Goal: Task Accomplishment & Management: Use online tool/utility

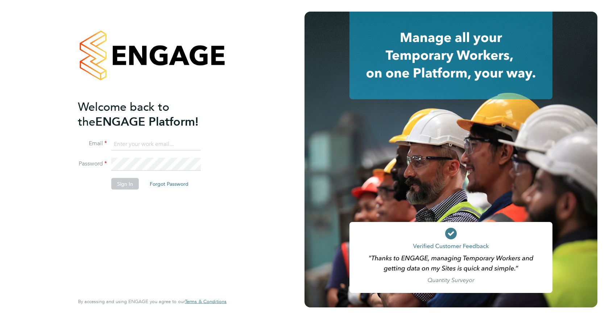
type input "[PERSON_NAME][DOMAIN_NAME][EMAIL_ADDRESS][DOMAIN_NAME]"
click at [124, 181] on button "Sign In" at bounding box center [125, 184] width 28 height 12
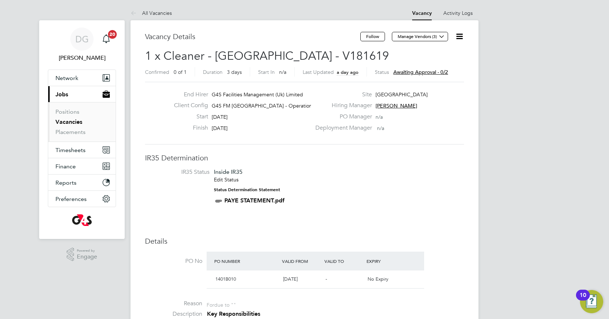
click at [459, 38] on icon at bounding box center [459, 36] width 9 height 9
click at [432, 76] on li "Approve" at bounding box center [442, 78] width 42 height 10
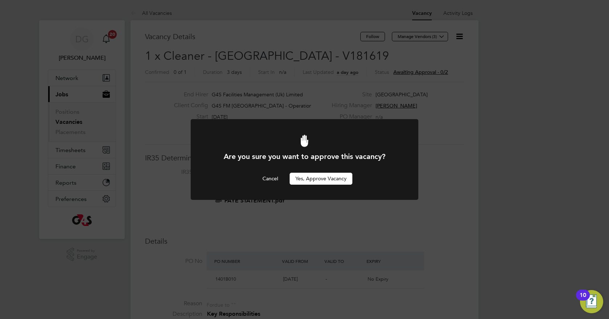
click at [320, 178] on button "Yes, Approve Vacancy" at bounding box center [320, 179] width 63 height 12
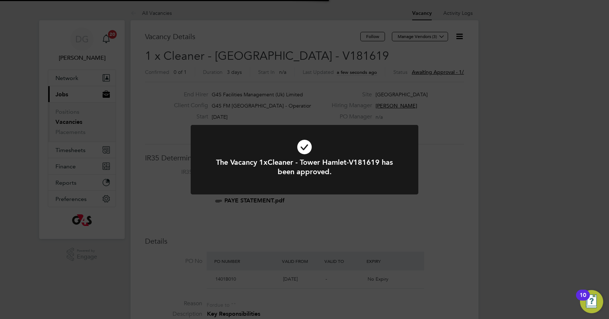
scroll to position [21, 51]
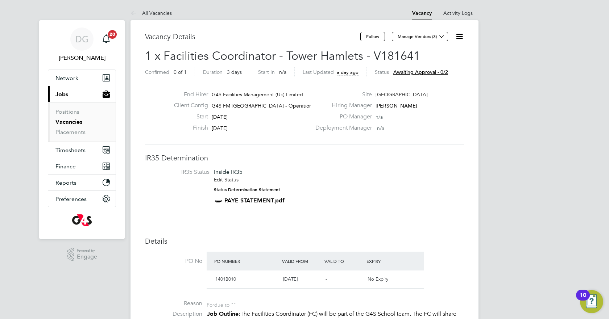
click at [460, 39] on icon at bounding box center [459, 36] width 9 height 9
click at [440, 79] on li "Approve" at bounding box center [442, 78] width 42 height 10
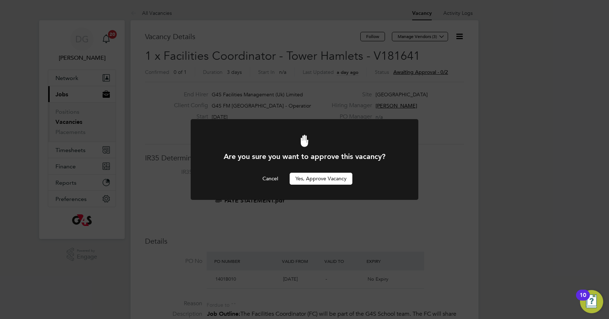
click at [332, 178] on button "Yes, Approve Vacancy" at bounding box center [320, 179] width 63 height 12
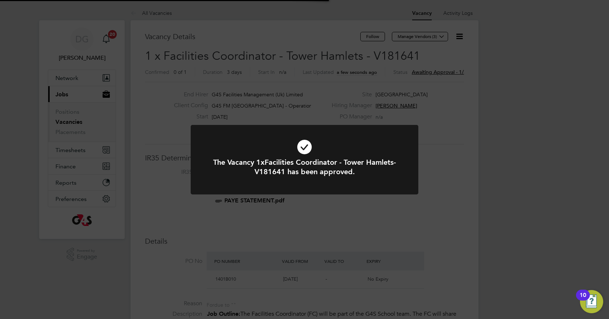
scroll to position [21, 51]
